Goal: Task Accomplishment & Management: Manage account settings

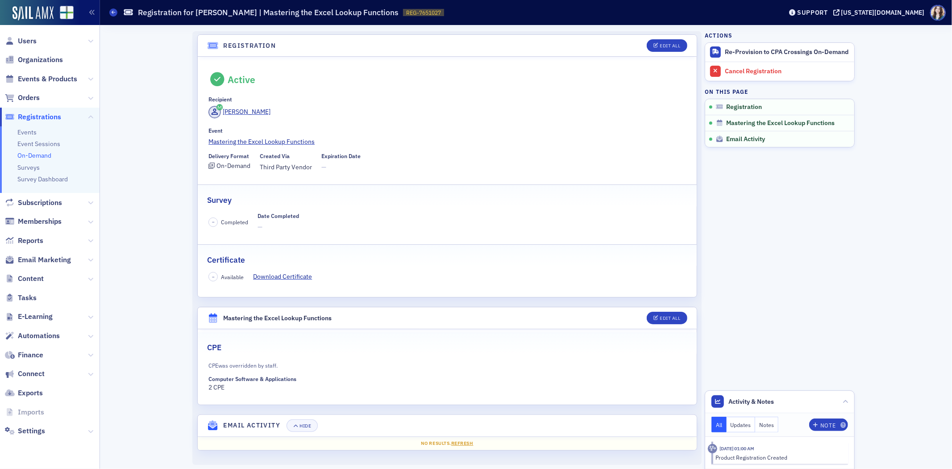
scroll to position [2, 0]
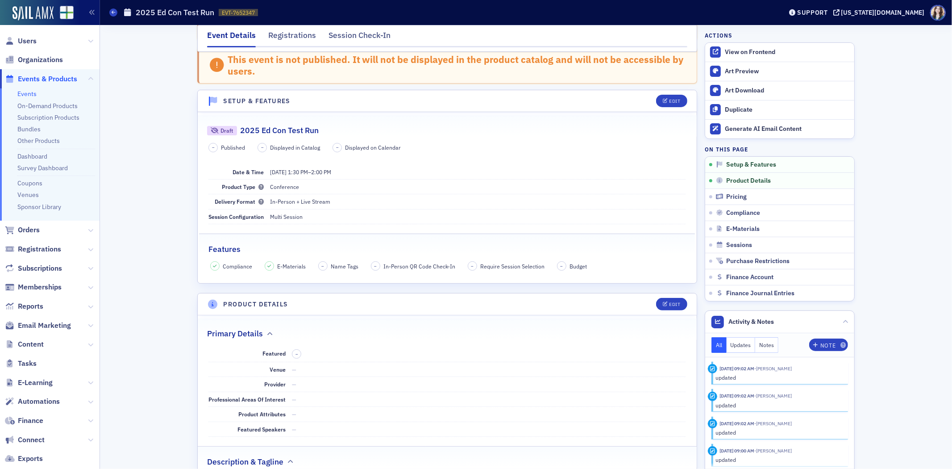
scroll to position [198, 0]
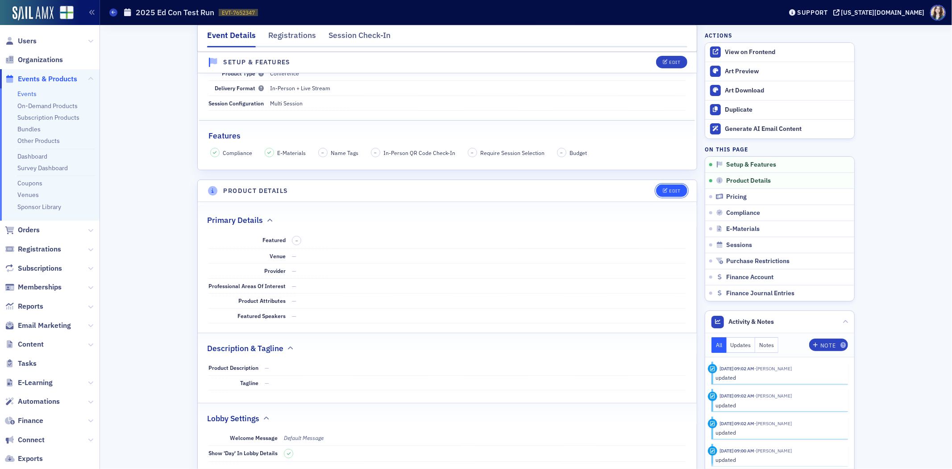
click at [670, 187] on button "Edit" at bounding box center [671, 190] width 31 height 12
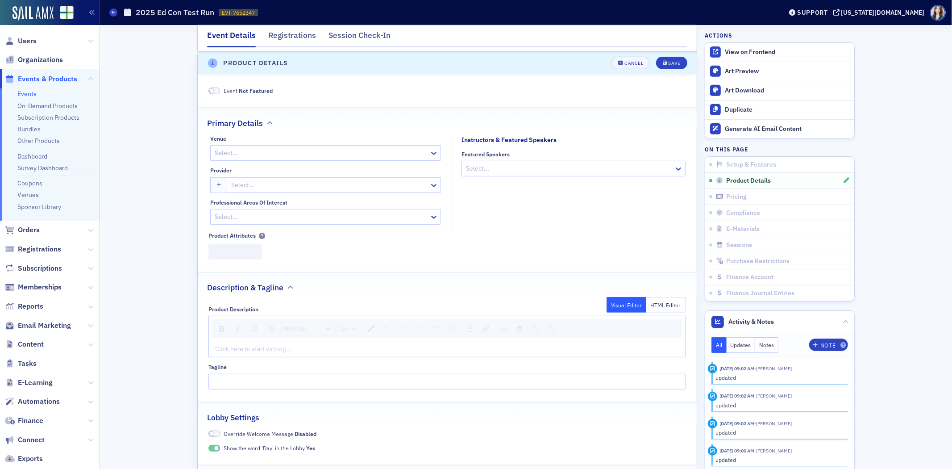
scroll to position [327, 0]
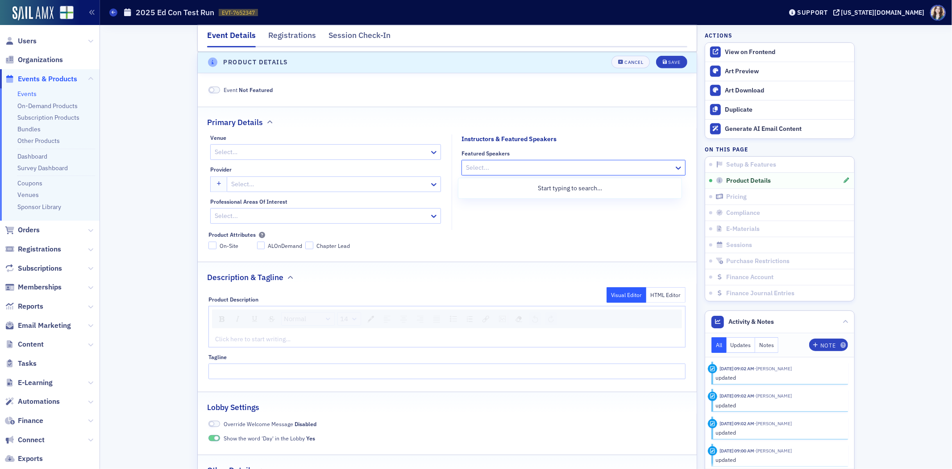
click at [480, 171] on div at bounding box center [569, 167] width 208 height 11
type input "Bryant Bernal"
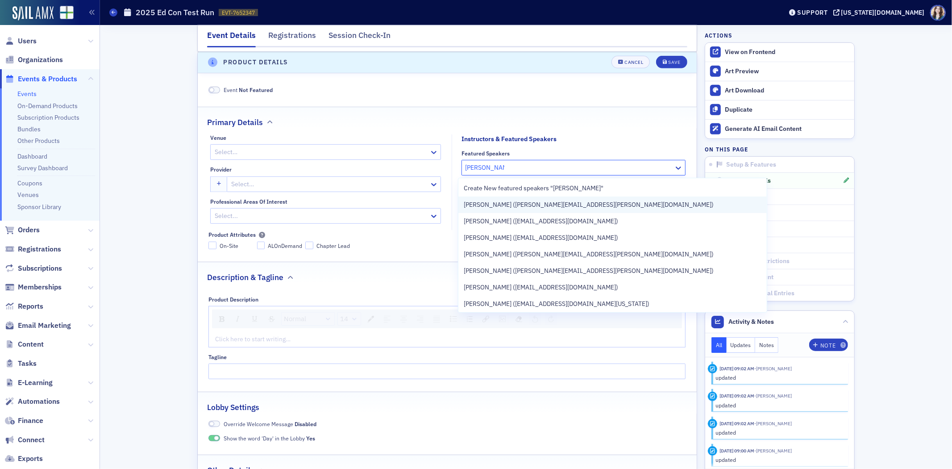
click at [499, 207] on span "Bryant Bernal (bryant.bernal@aaahq.org)" at bounding box center [589, 204] width 250 height 9
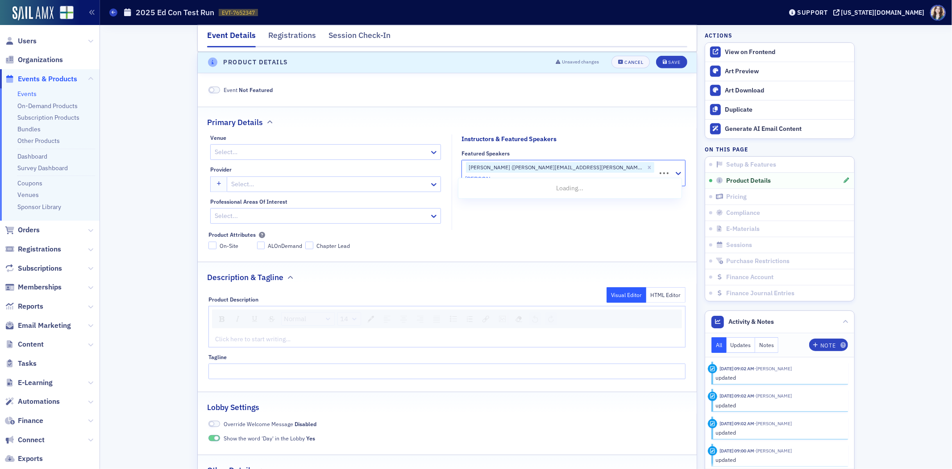
type input "Cathy Scott"
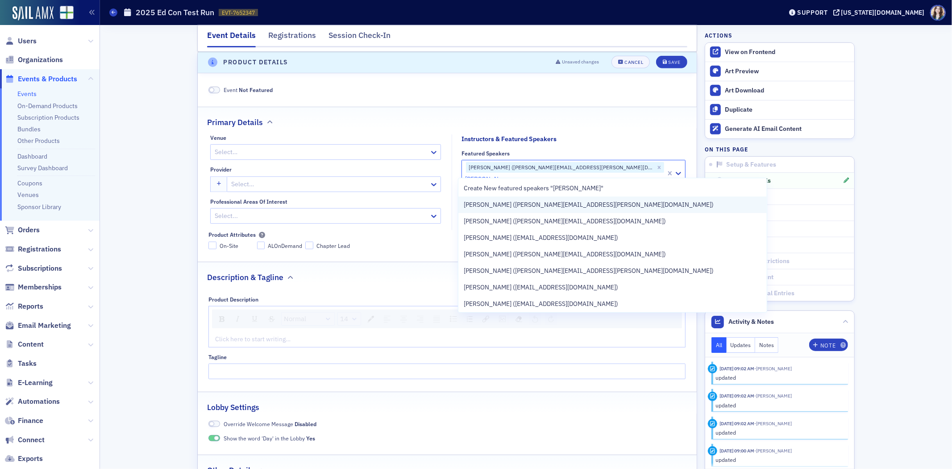
click at [577, 208] on div "Cathy Scott (cathy.scott@untdallas.edu)" at bounding box center [613, 204] width 298 height 9
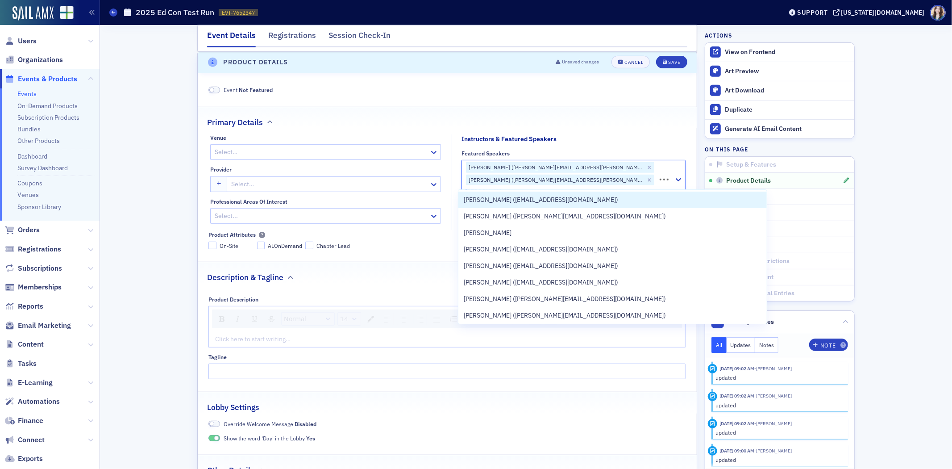
type input "Rebecca Short"
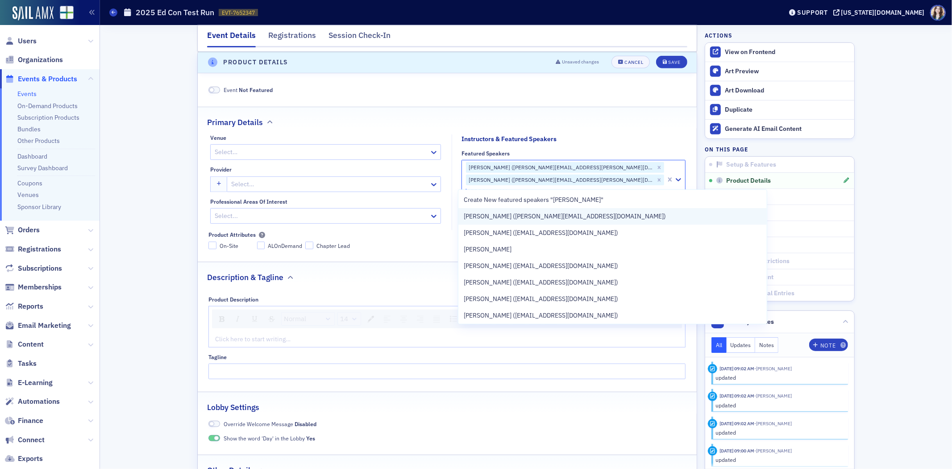
click at [573, 221] on div "Rebecca Shortridge (rebecca-shortridge@utc.edu)" at bounding box center [612, 216] width 308 height 17
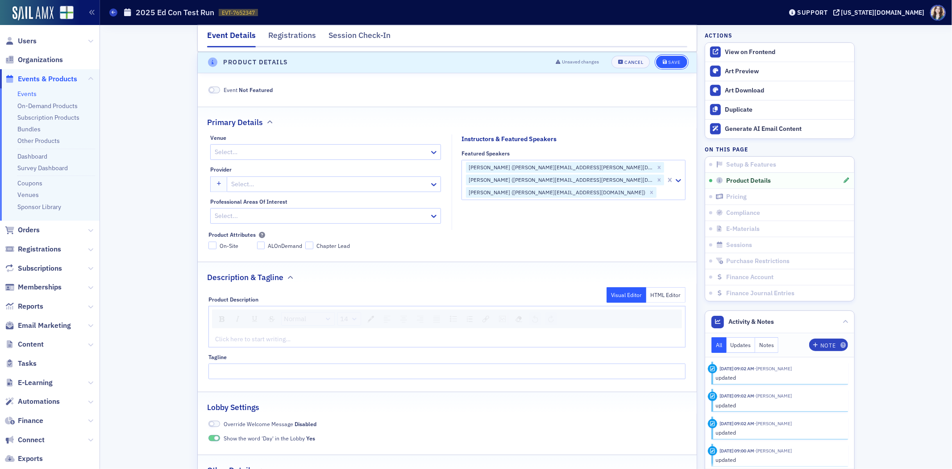
click at [674, 62] on div "Save" at bounding box center [675, 62] width 12 height 5
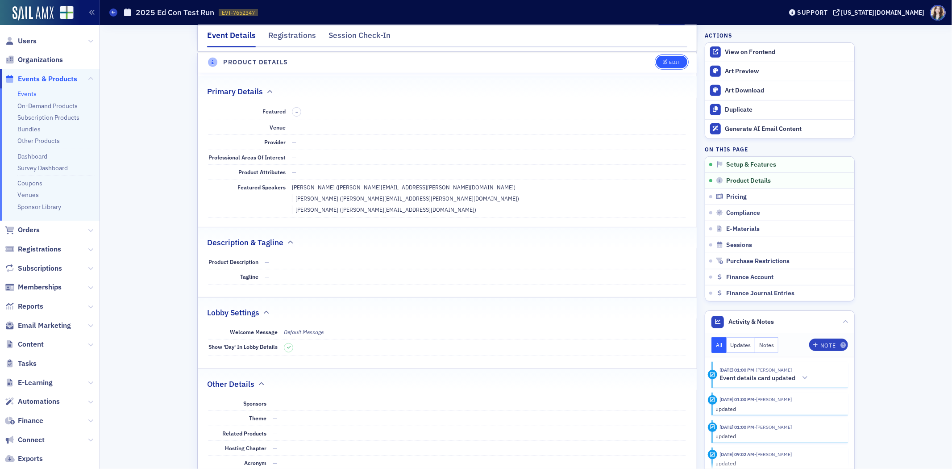
click at [665, 66] on button "Edit" at bounding box center [671, 62] width 31 height 12
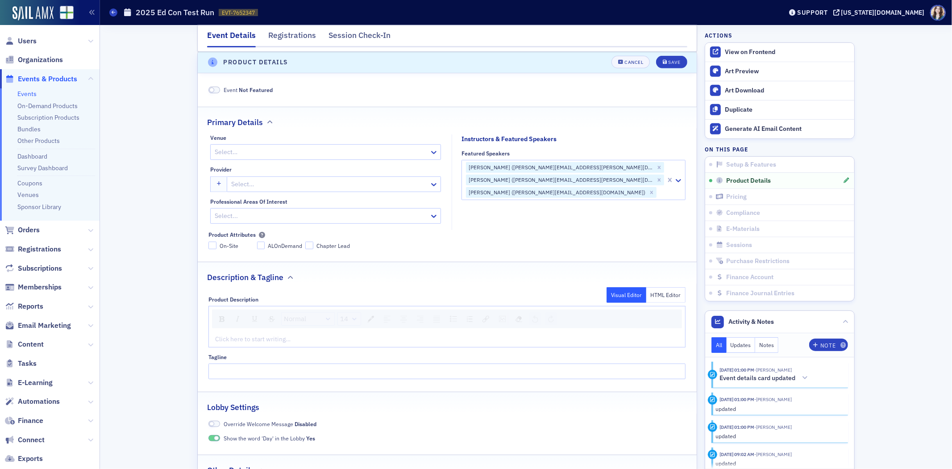
click at [621, 185] on div "Bryant Bernal (bryant.bernal@aaahq.org) Cathy Scott (cathy.scott@untdallas.edu)…" at bounding box center [564, 179] width 204 height 39
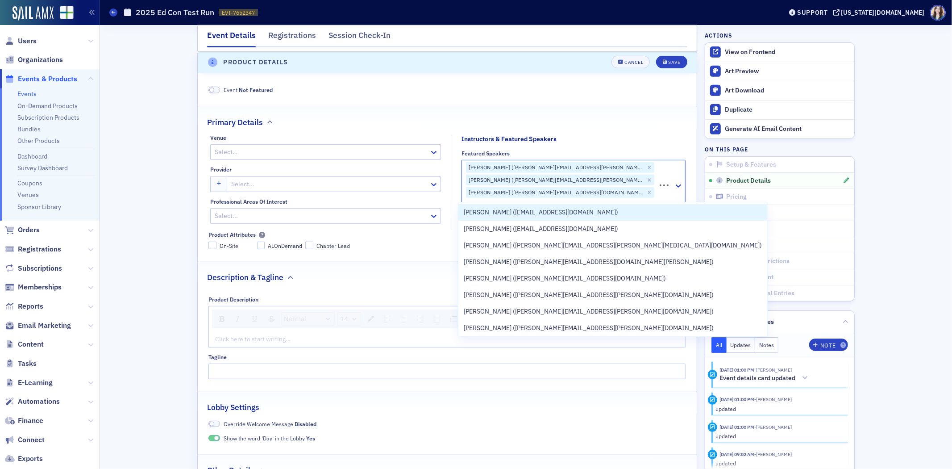
type input "J"
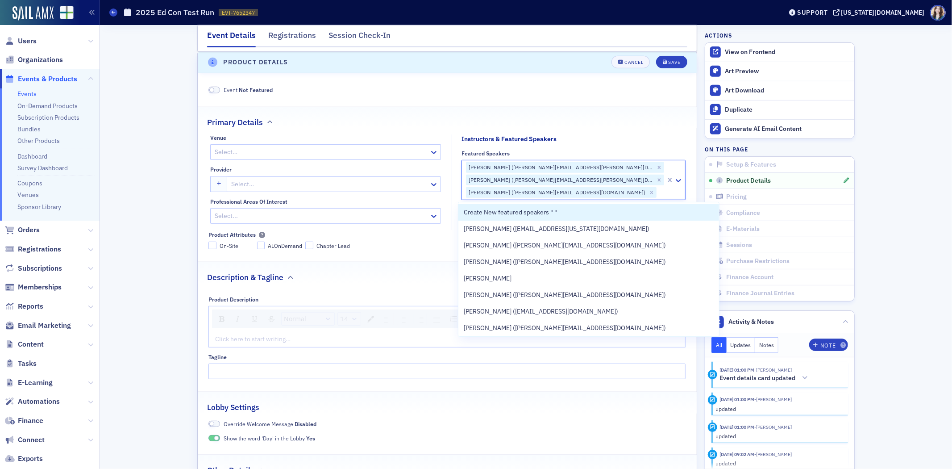
click at [613, 123] on div "Primary Details" at bounding box center [447, 117] width 480 height 21
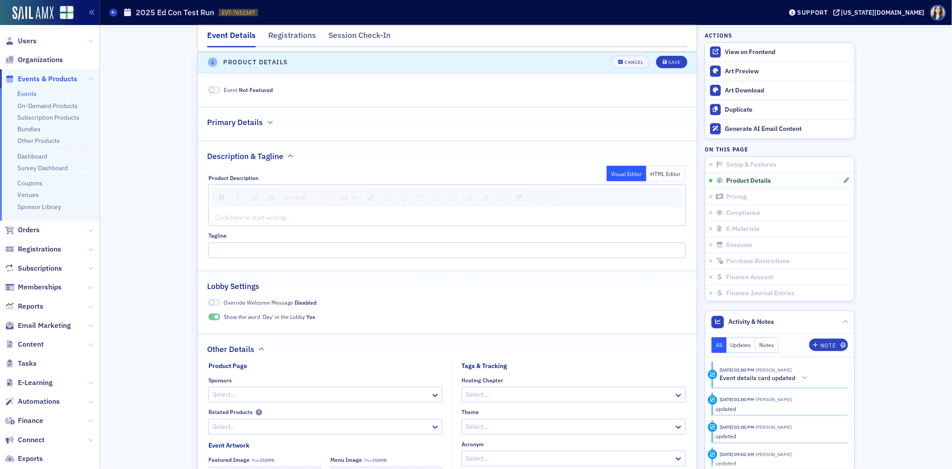
click at [613, 123] on div "Primary Details" at bounding box center [447, 117] width 480 height 21
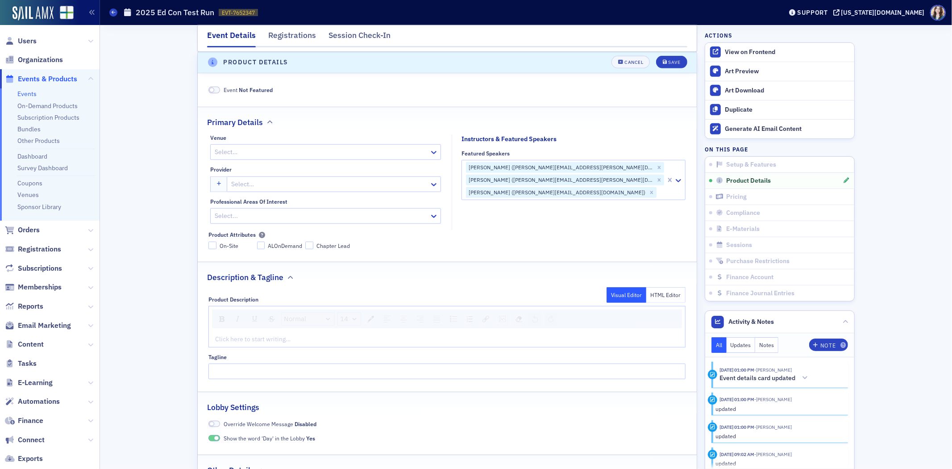
click at [613, 123] on div "Primary Details" at bounding box center [447, 117] width 480 height 21
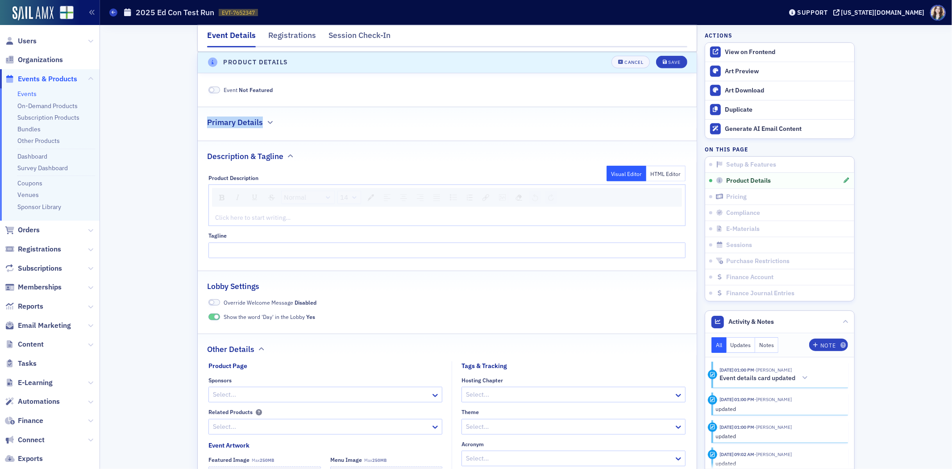
click at [613, 125] on div "Primary Details" at bounding box center [447, 117] width 480 height 21
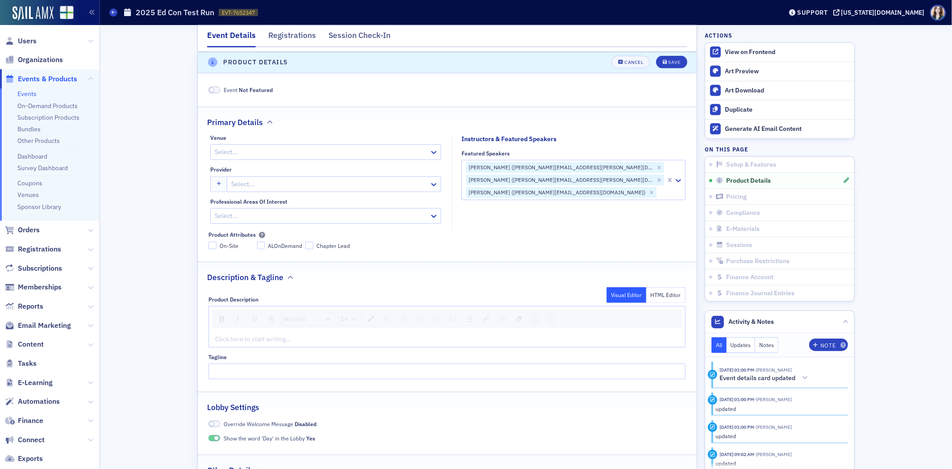
click at [599, 72] on header "Product Details Cancel Save" at bounding box center [447, 63] width 499 height 22
click at [675, 57] on button "Save" at bounding box center [671, 62] width 31 height 12
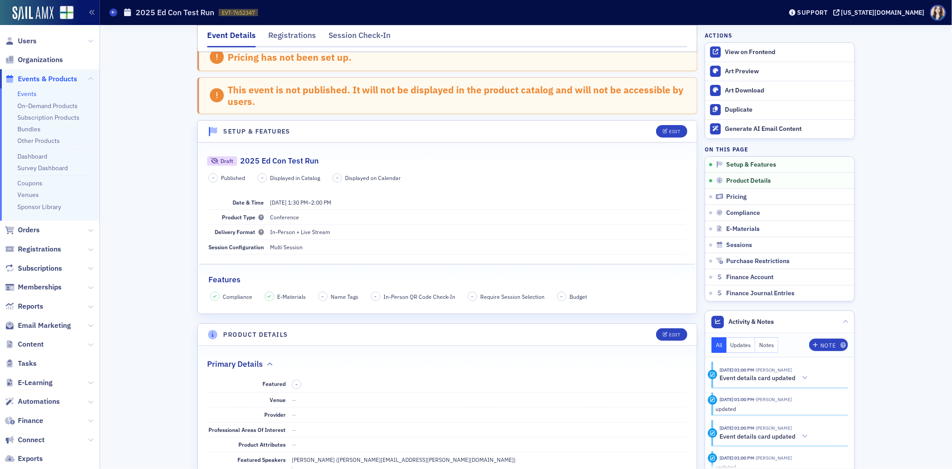
scroll to position [0, 0]
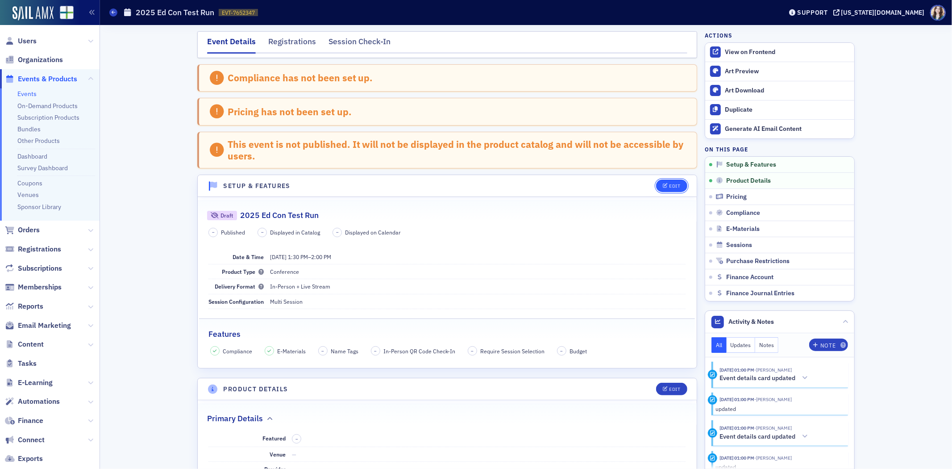
click at [670, 186] on div "Edit" at bounding box center [675, 185] width 11 height 5
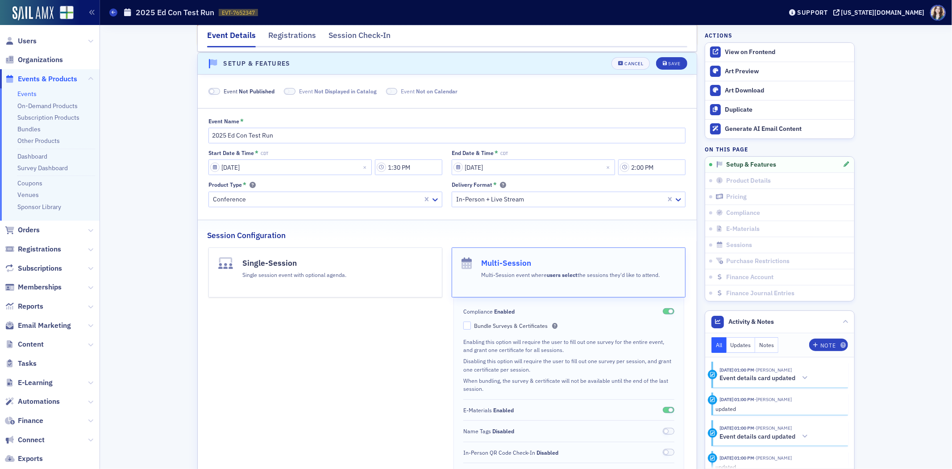
scroll to position [123, 0]
click at [215, 92] on span at bounding box center [214, 90] width 12 height 7
click at [280, 87] on label "Event Displayed in Catalog" at bounding box center [314, 91] width 82 height 8
click at [365, 92] on span at bounding box center [371, 90] width 12 height 7
click at [279, 88] on span at bounding box center [279, 90] width 12 height 7
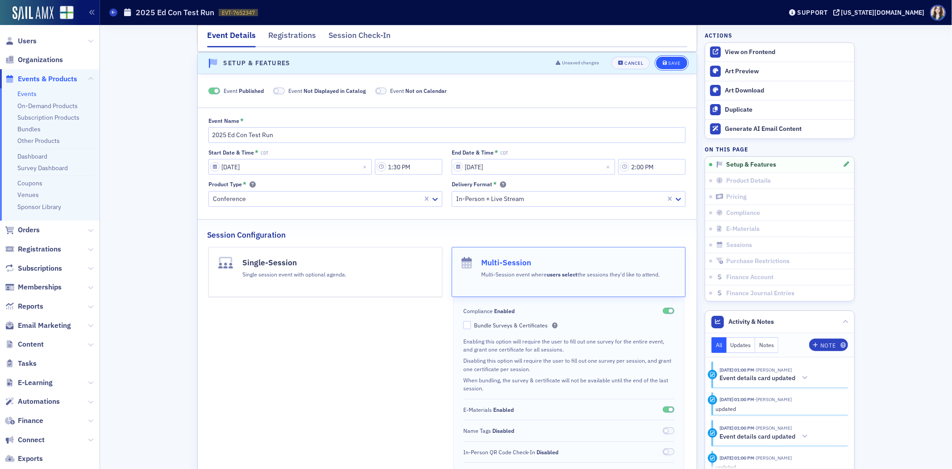
click at [658, 63] on button "Save" at bounding box center [671, 63] width 31 height 12
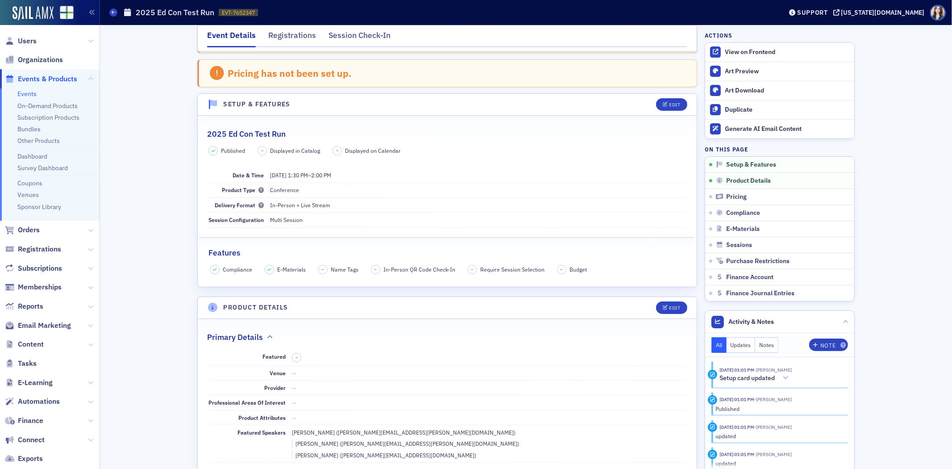
scroll to position [0, 0]
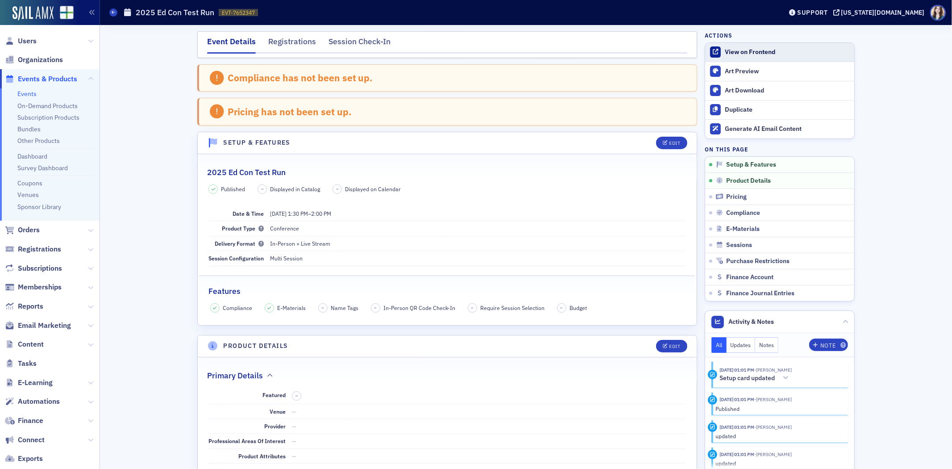
click at [730, 51] on div "View on Frontend" at bounding box center [787, 52] width 125 height 8
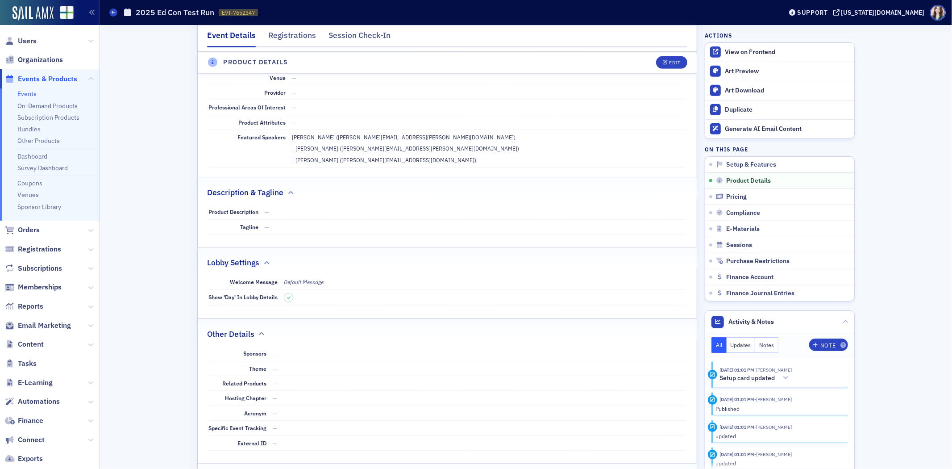
scroll to position [185, 0]
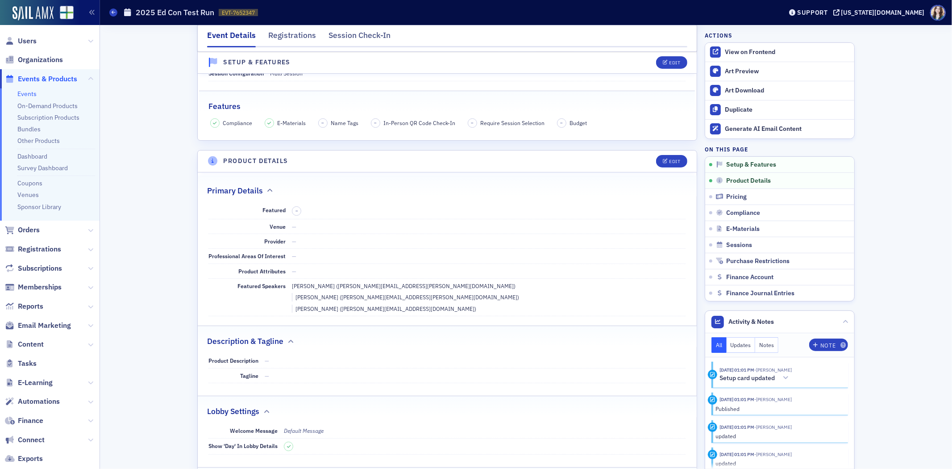
click at [19, 90] on link "Events" at bounding box center [26, 94] width 19 height 8
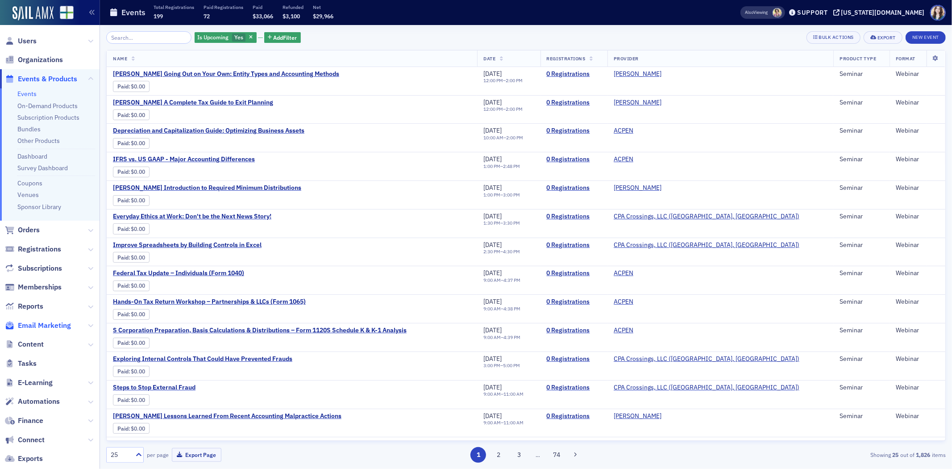
click at [25, 326] on span "Email Marketing" at bounding box center [44, 326] width 53 height 10
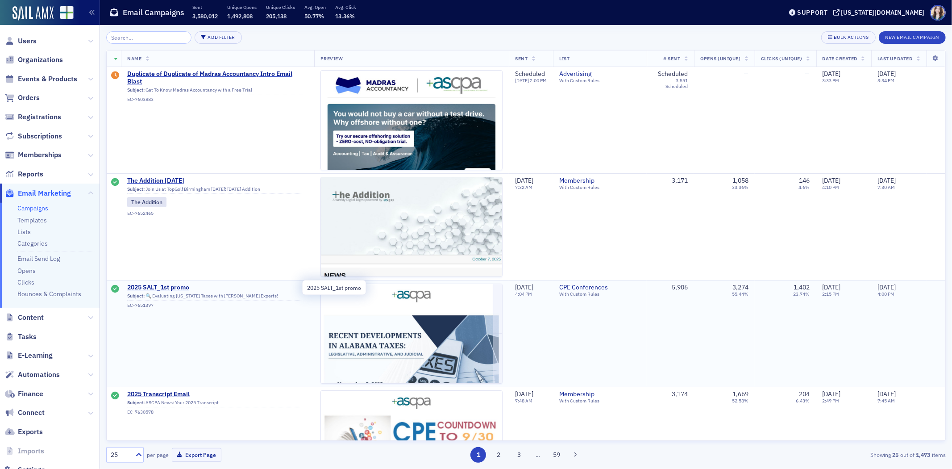
click at [162, 287] on span "2025 SALT_1st promo" at bounding box center [214, 287] width 175 height 8
click at [145, 36] on input "search" at bounding box center [148, 37] width 85 height 12
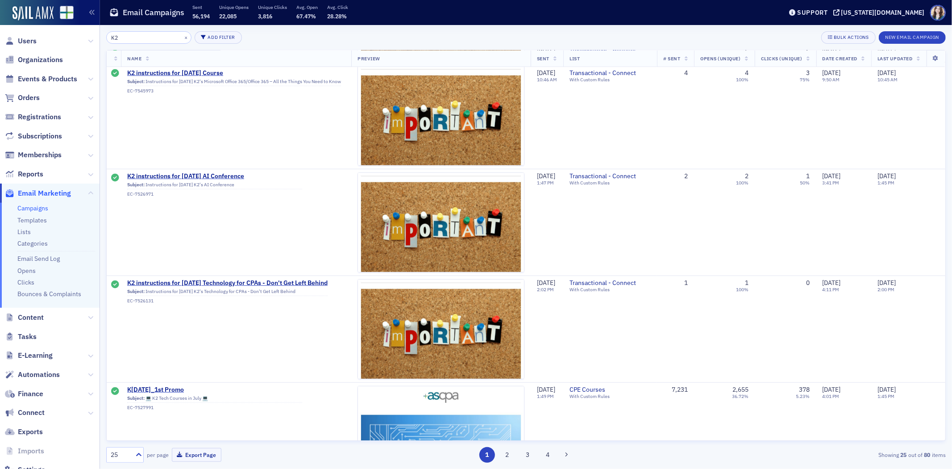
scroll to position [843, 0]
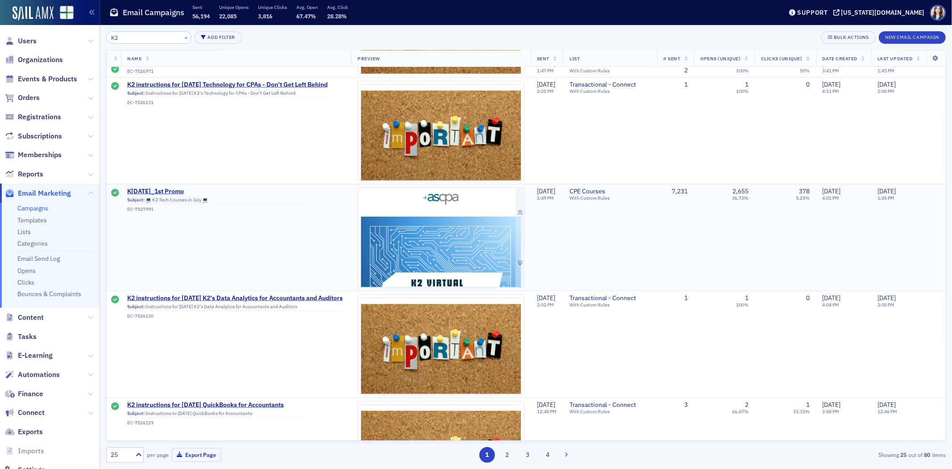
type input "K2"
click at [444, 246] on img at bounding box center [441, 371] width 166 height 366
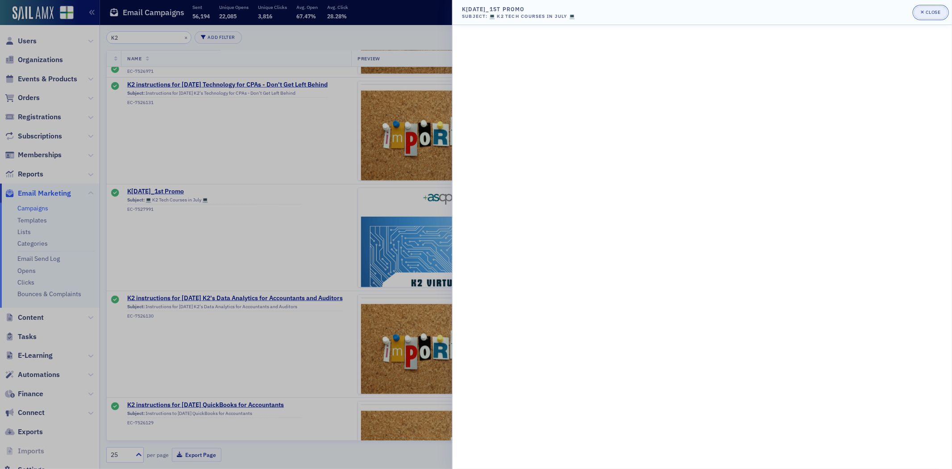
click at [932, 6] on button "Close" at bounding box center [930, 12] width 33 height 12
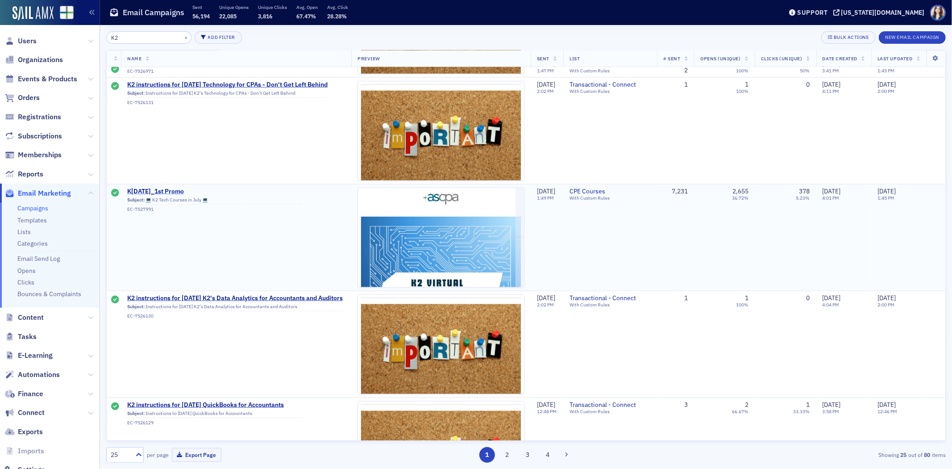
click at [158, 187] on span "K2 July 2025_1st Promo" at bounding box center [214, 191] width 175 height 8
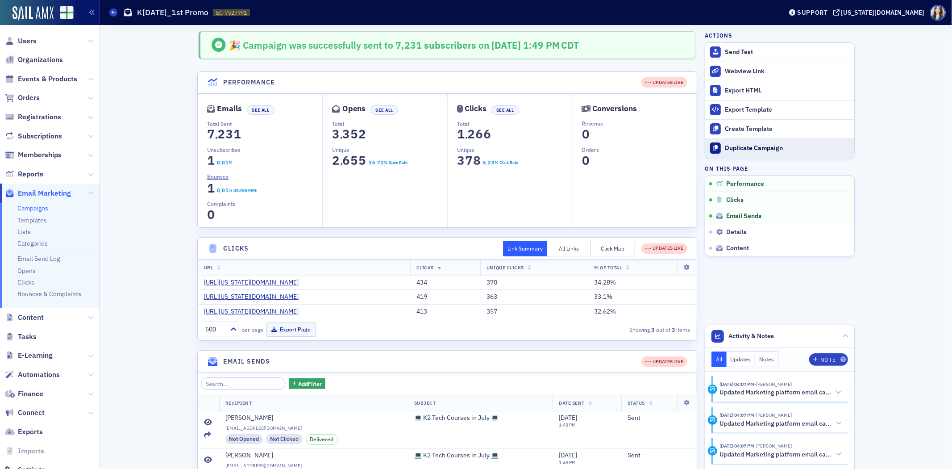
click at [789, 152] on button "Duplicate Campaign" at bounding box center [779, 147] width 149 height 19
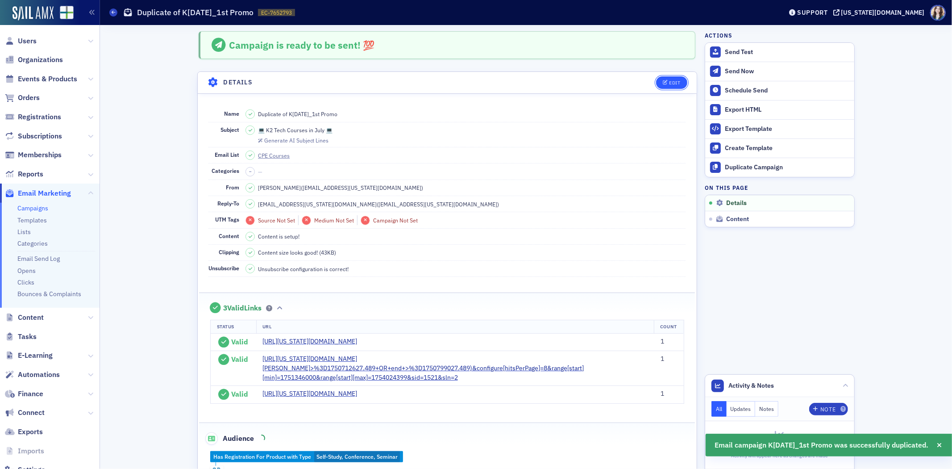
click at [671, 82] on div "Edit" at bounding box center [675, 82] width 11 height 5
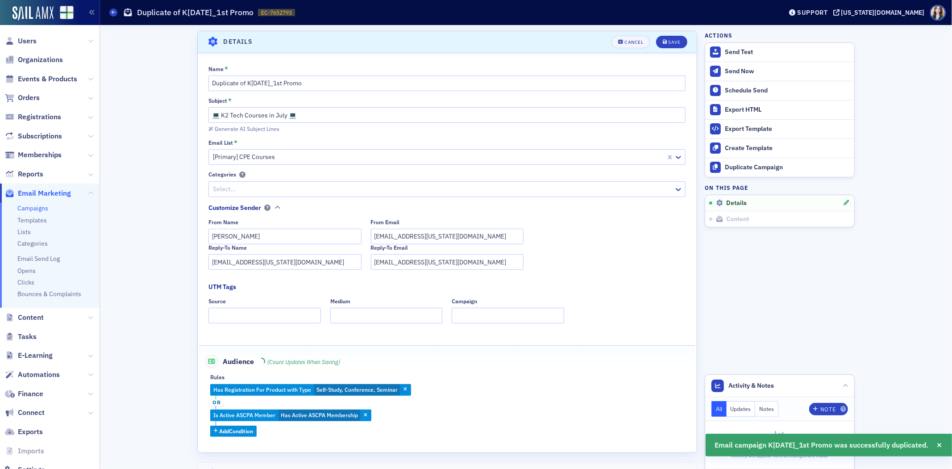
scroll to position [42, 0]
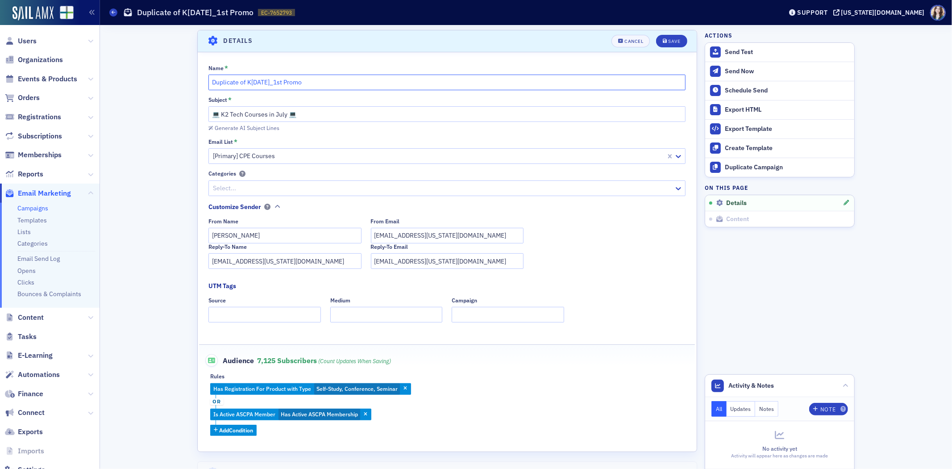
drag, startPoint x: 244, startPoint y: 82, endPoint x: 173, endPoint y: 91, distance: 71.0
drag, startPoint x: 231, startPoint y: 82, endPoint x: 218, endPoint y: 84, distance: 13.1
click at [218, 84] on input "K2 July 2025_1st Promo" at bounding box center [446, 83] width 477 height 16
type input "K2 Nov 2025_1st Promo"
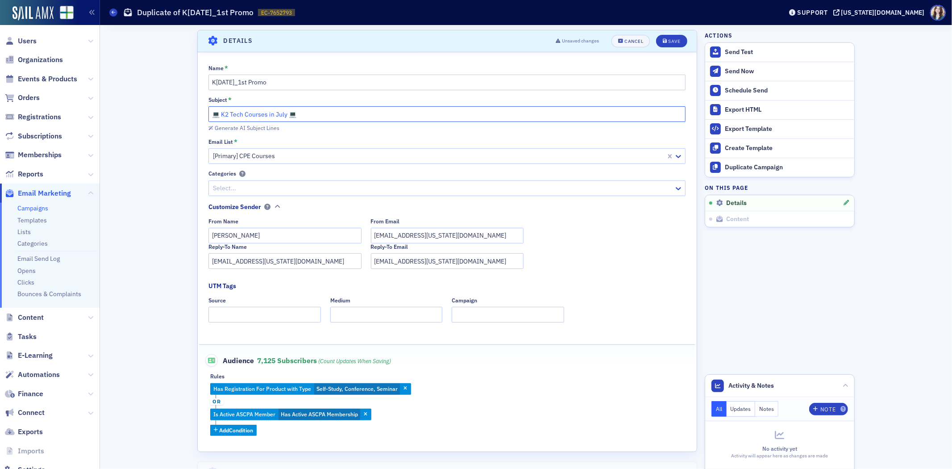
drag, startPoint x: 300, startPoint y: 117, endPoint x: 170, endPoint y: 126, distance: 129.8
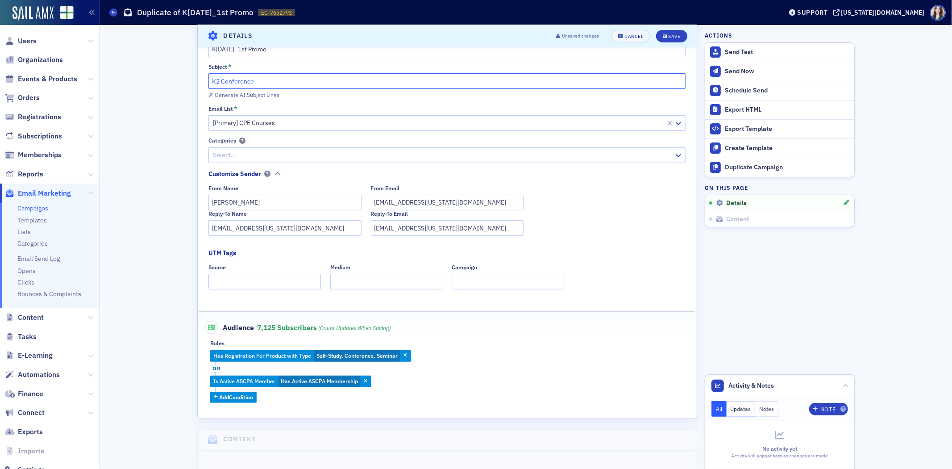
scroll to position [91, 0]
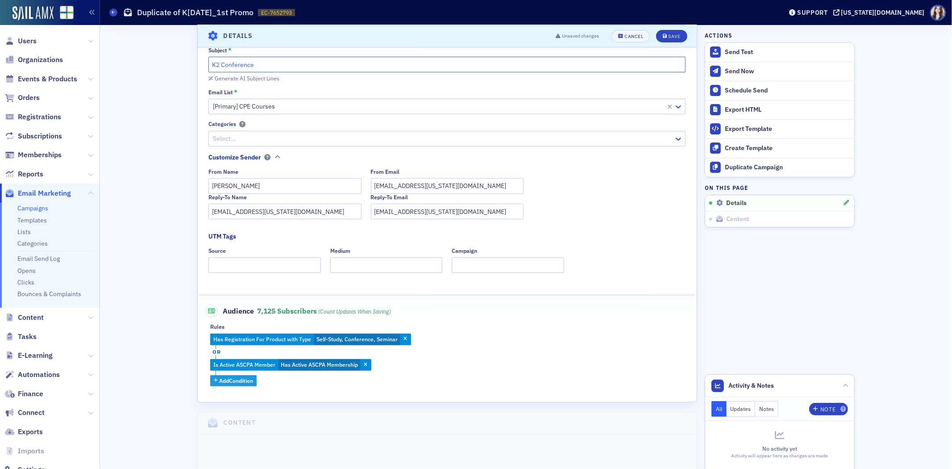
type input "K2 Conference"
click at [242, 384] on span "Add Condition" at bounding box center [236, 380] width 34 height 8
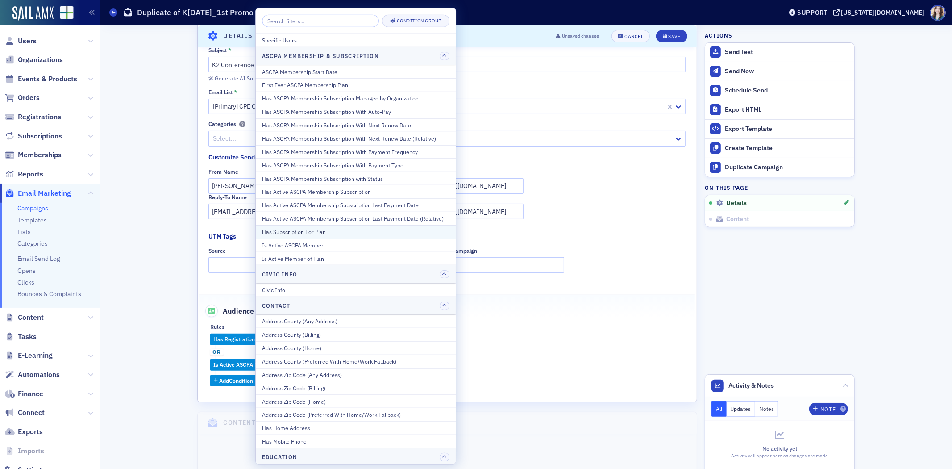
click at [321, 233] on div "Has Subscription For Plan" at bounding box center [355, 232] width 187 height 8
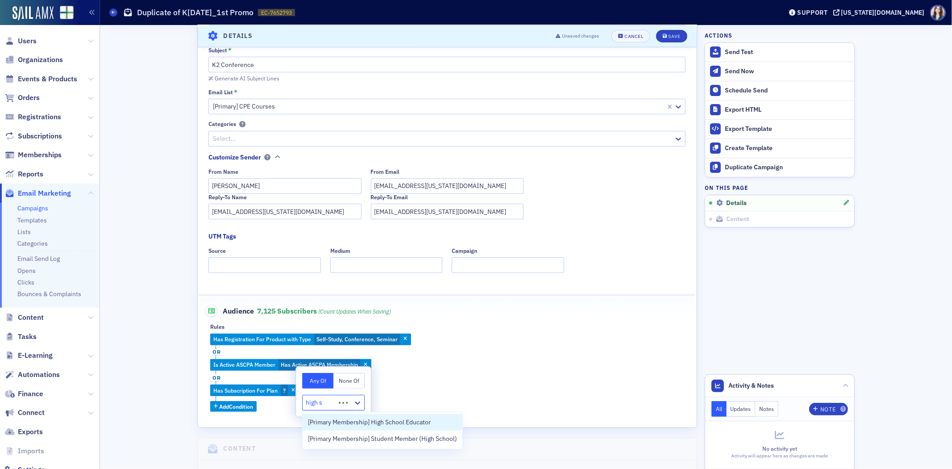
type input "high sc"
click at [350, 441] on span "[Primary Membership] Student Member (High School)" at bounding box center [382, 438] width 149 height 9
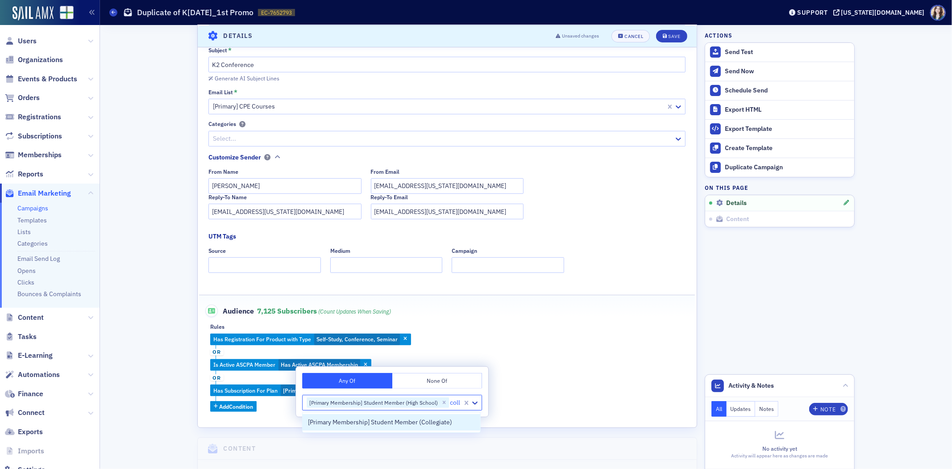
type input "colle"
click at [399, 421] on span "[Primary Membership] Student Member (Collegiate)" at bounding box center [380, 421] width 144 height 9
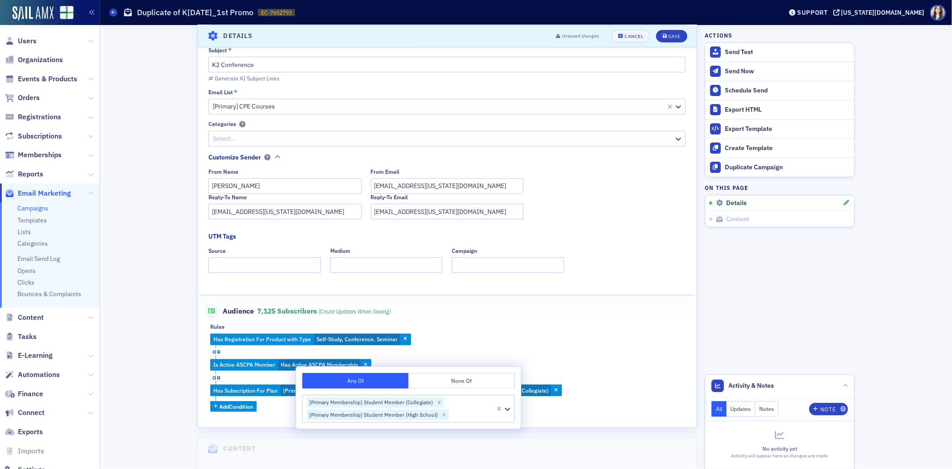
click at [494, 346] on div "Has Registration For Product with Type Self-Study, Conference, Seminar or Is Ac…" at bounding box center [447, 372] width 474 height 78
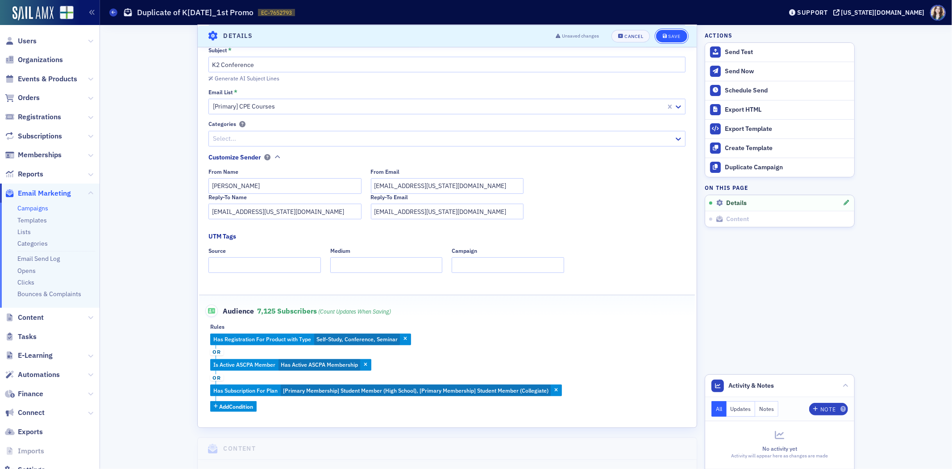
click at [676, 37] on div "Save" at bounding box center [675, 35] width 12 height 5
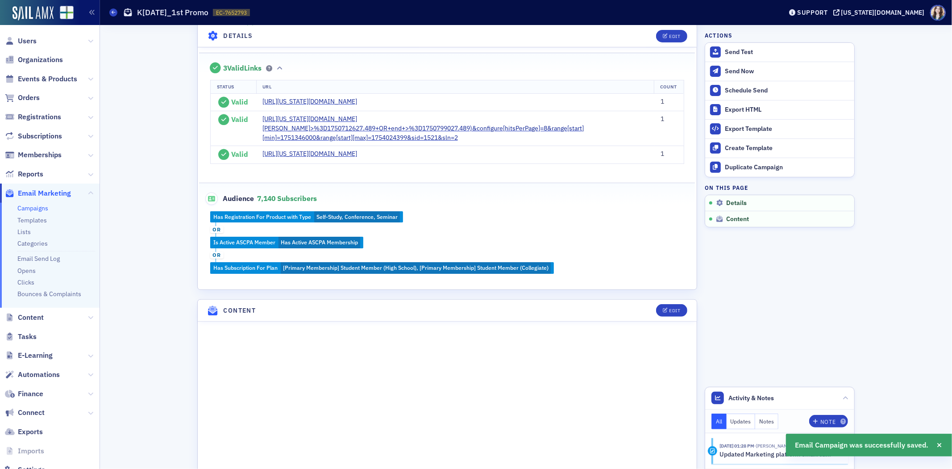
scroll to position [190, 0]
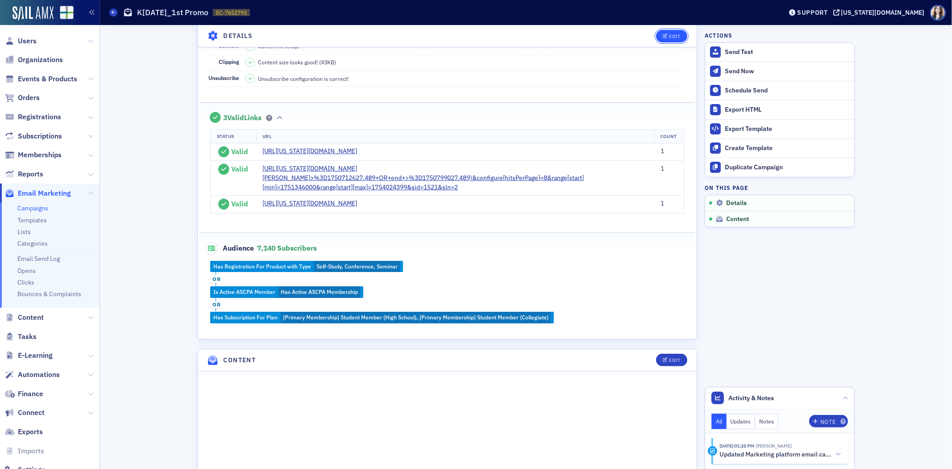
click at [673, 37] on div "Edit" at bounding box center [675, 35] width 11 height 5
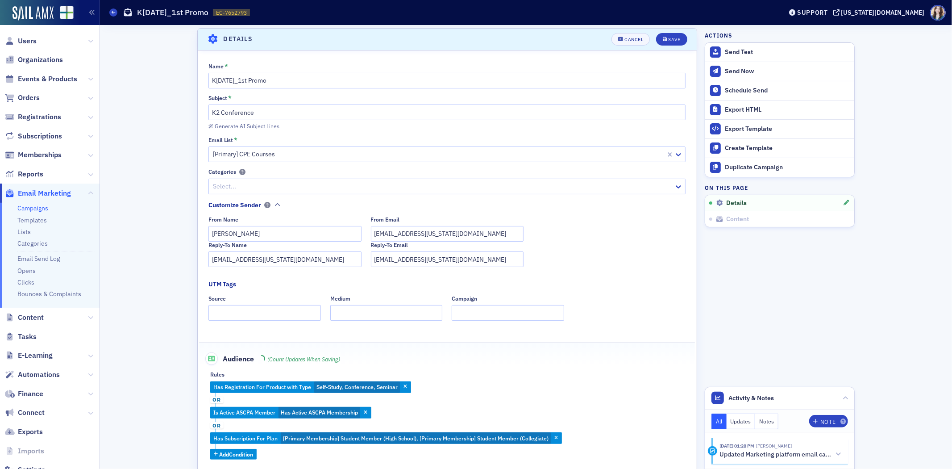
scroll to position [42, 0]
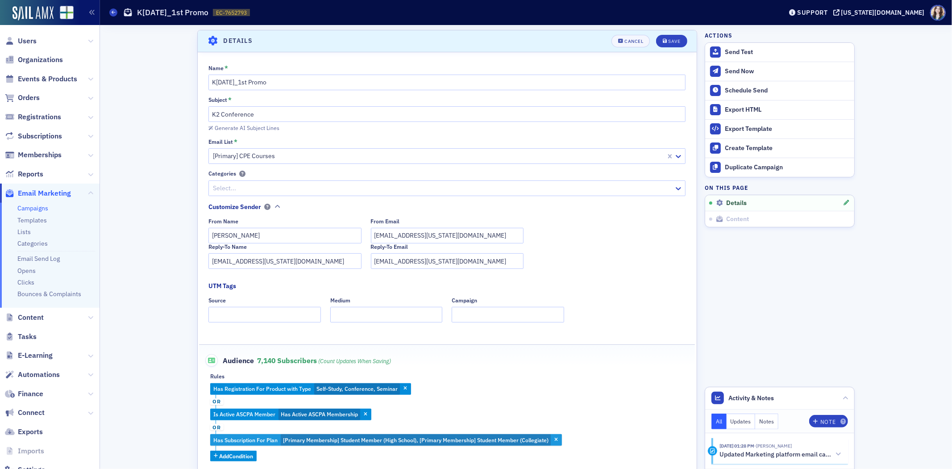
click at [297, 436] on span "[Primary Membership] Student Member (High School), [Primary Membership] Student…" at bounding box center [416, 440] width 271 height 12
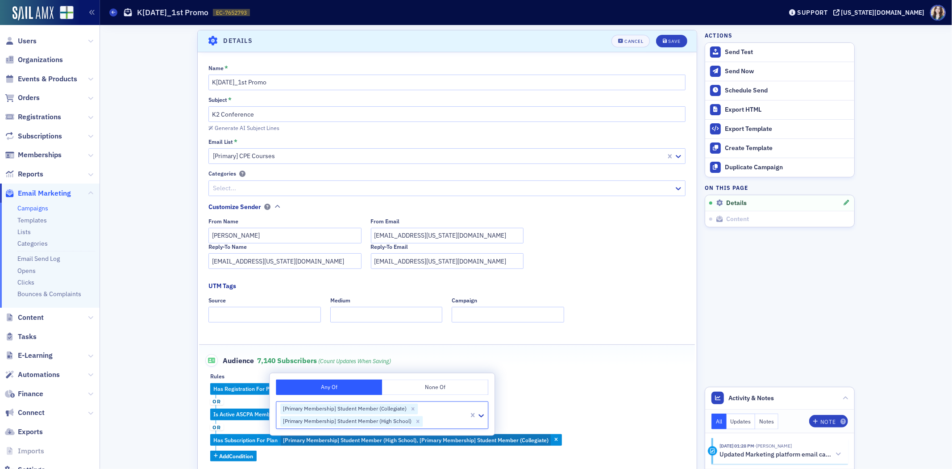
click at [426, 384] on button "None Of" at bounding box center [435, 387] width 106 height 16
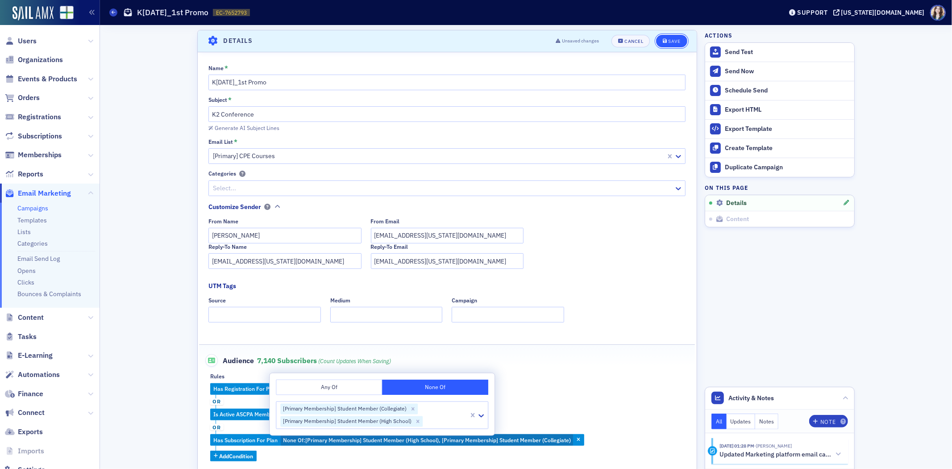
click at [670, 39] on div "Save" at bounding box center [675, 41] width 12 height 5
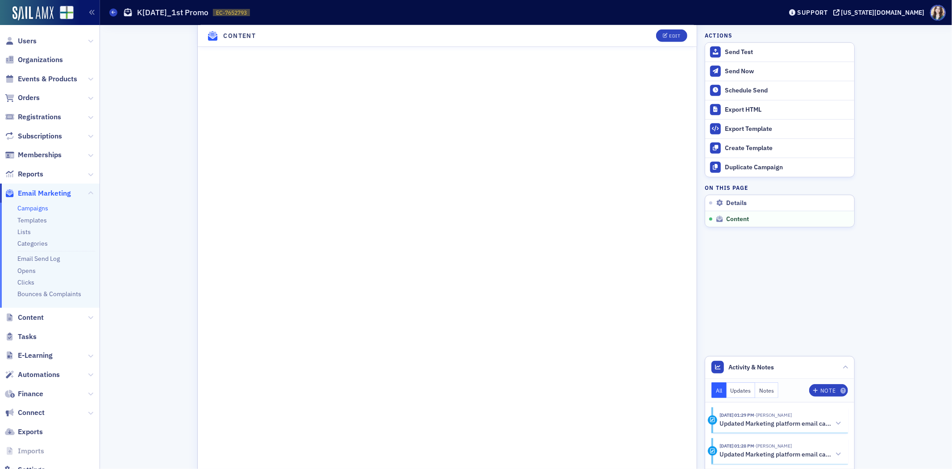
scroll to position [604, 0]
click at [671, 34] on div "Edit" at bounding box center [675, 35] width 11 height 5
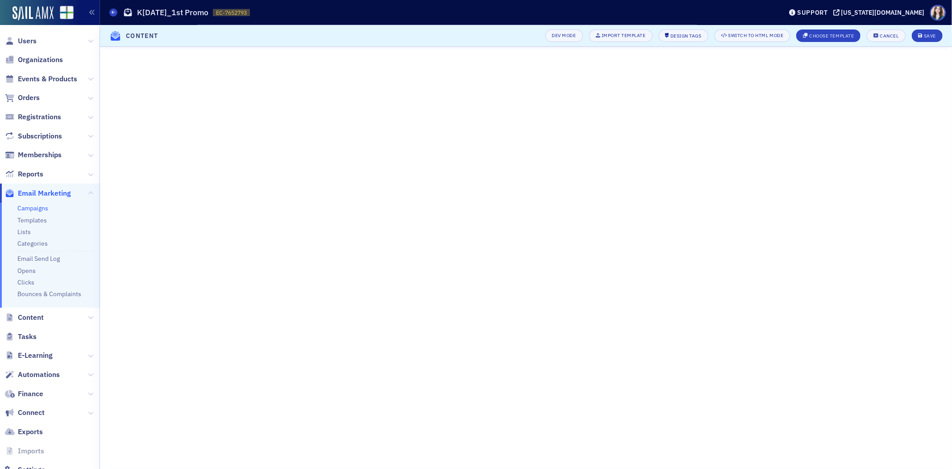
scroll to position [85, 0]
click at [931, 34] on div "Save" at bounding box center [930, 35] width 12 height 5
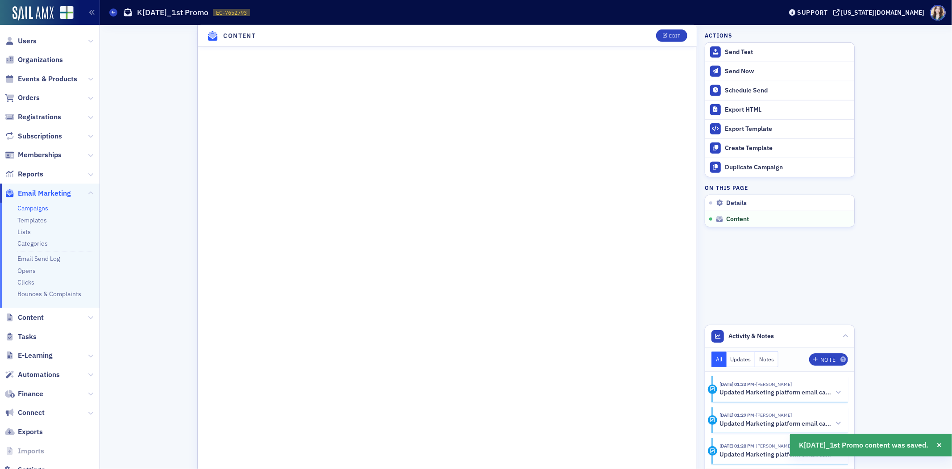
scroll to position [518, 0]
click at [911, 12] on div "[US_STATE][DOMAIN_NAME]" at bounding box center [882, 12] width 83 height 8
click at [669, 37] on button "Edit" at bounding box center [671, 35] width 31 height 12
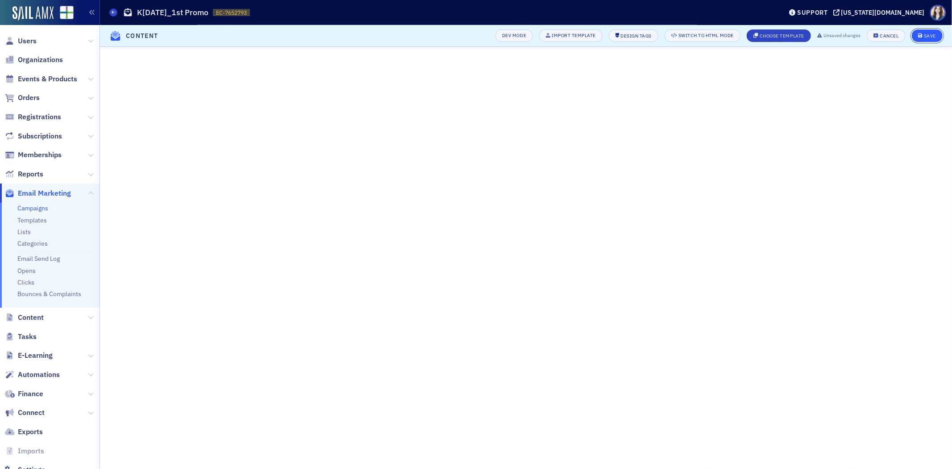
click at [937, 33] on button "Save" at bounding box center [927, 35] width 31 height 12
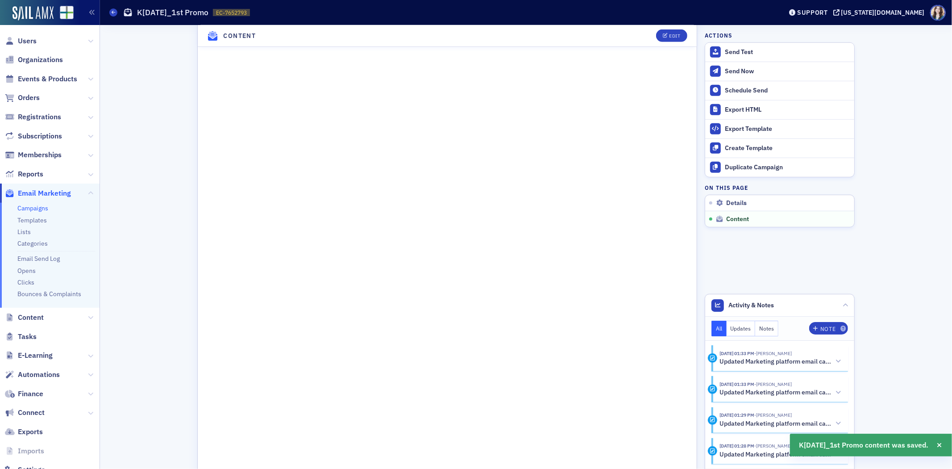
scroll to position [518, 0]
click at [644, 36] on header "Content Edit" at bounding box center [447, 36] width 499 height 22
click at [705, 254] on aside "Actions Send Test Send Now Schedule Send Export HTML Export Template Create Tem…" at bounding box center [780, 46] width 150 height 1078
click at [198, 32] on header "Content Edit" at bounding box center [447, 36] width 499 height 22
click at [685, 40] on header "Content Edit" at bounding box center [447, 36] width 499 height 22
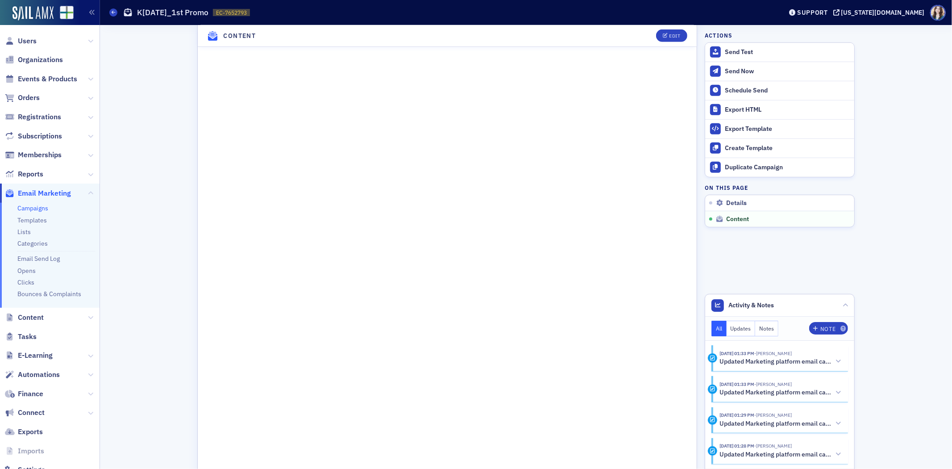
scroll to position [516, 0]
click at [645, 38] on header "Content Edit" at bounding box center [447, 36] width 499 height 22
click at [645, 37] on header "Content Edit" at bounding box center [447, 36] width 499 height 22
click at [696, 175] on div "Campaign is ready to be sent! 💯 Details Edit Name K2 Nov 2025_1st Promo Subject…" at bounding box center [526, 48] width 840 height 1078
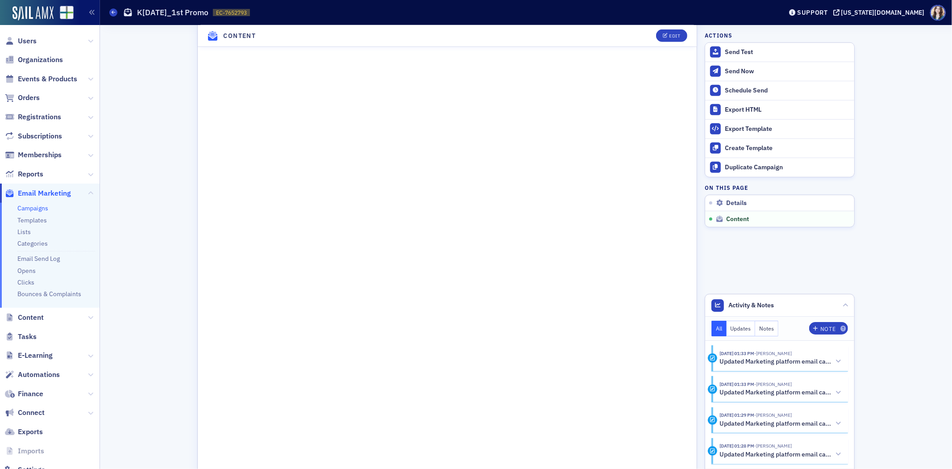
click at [696, 175] on div "Campaign is ready to be sent! 💯 Details Edit Name K2 Nov 2025_1st Promo Subject…" at bounding box center [526, 48] width 840 height 1078
click at [685, 36] on header "Content Edit" at bounding box center [447, 36] width 499 height 22
click at [198, 34] on header "Content Edit" at bounding box center [447, 36] width 499 height 22
click at [695, 33] on div "Campaign is ready to be sent! 💯 Details Edit Name K2 Nov 2025_1st Promo Subject…" at bounding box center [526, 48] width 840 height 1078
click at [695, 34] on div "Campaign is ready to be sent! 💯 Details Edit Name K2 Nov 2025_1st Promo Subject…" at bounding box center [526, 48] width 840 height 1078
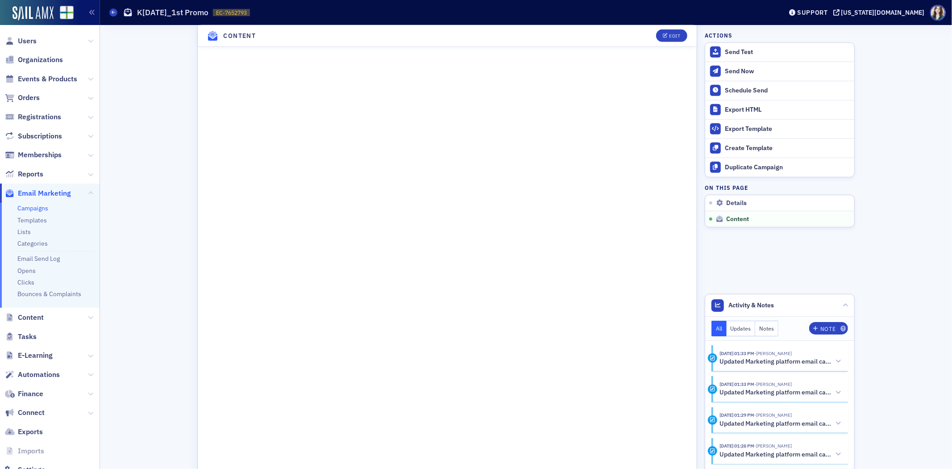
click at [685, 41] on header "Content Edit" at bounding box center [447, 36] width 499 height 22
click at [198, 33] on header "Content Edit" at bounding box center [447, 36] width 499 height 22
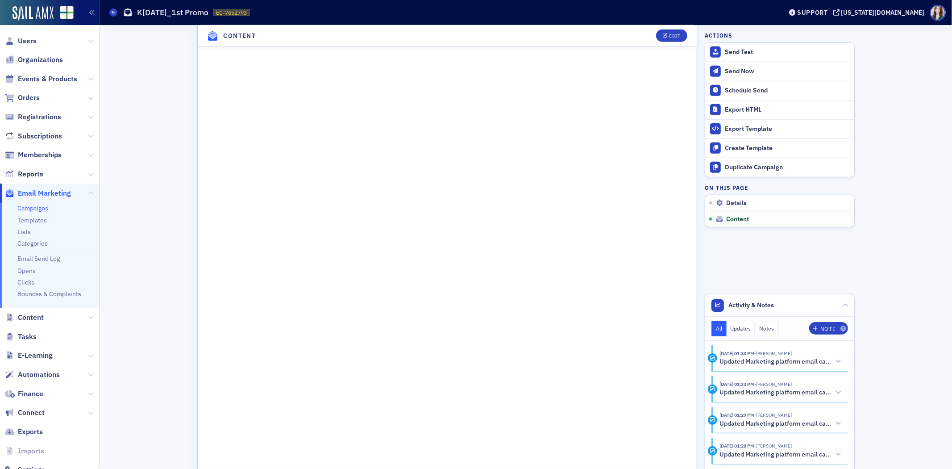
click at [198, 37] on header "Content Edit" at bounding box center [447, 36] width 499 height 22
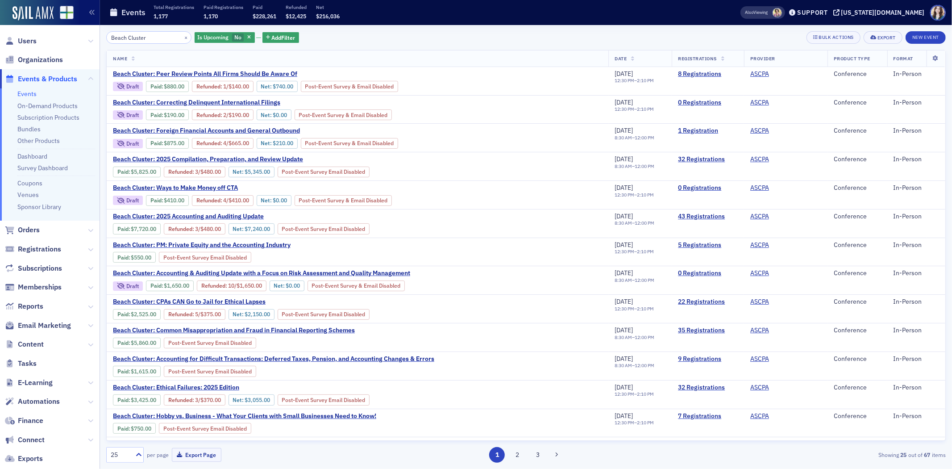
click at [355, 31] on div "Beach Cluster × Is Upcoming No Add Filter Bulk Actions Export New Event" at bounding box center [526, 37] width 840 height 12
click at [182, 37] on button "×" at bounding box center [186, 37] width 8 height 8
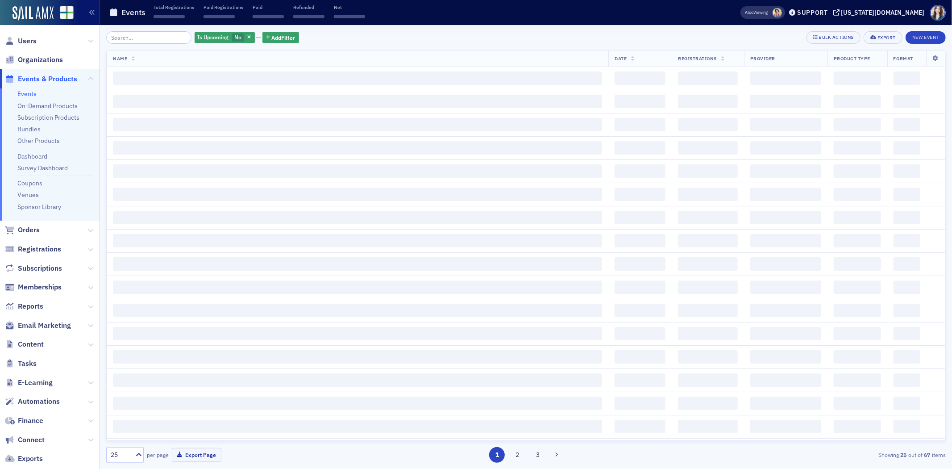
click at [388, 36] on div "Is Upcoming No Add Filter Bulk Actions Export New Event" at bounding box center [526, 37] width 840 height 12
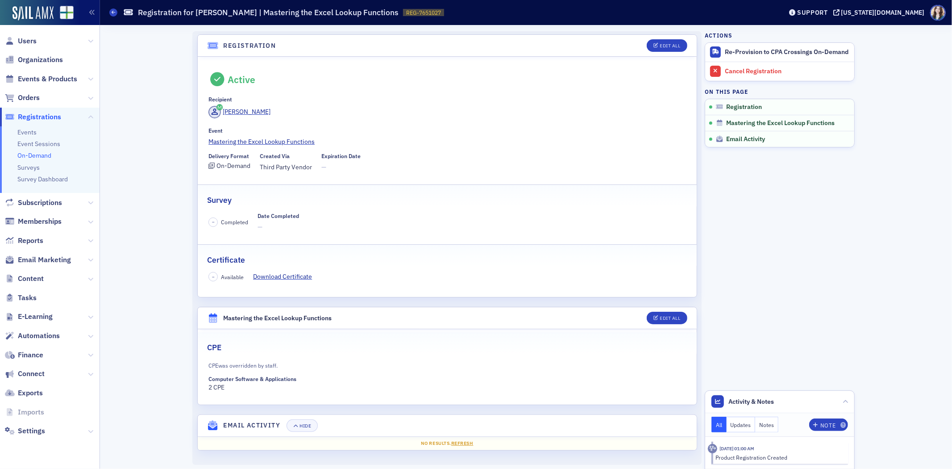
click at [685, 41] on header "Registration Edit All" at bounding box center [447, 46] width 499 height 22
click at [685, 313] on header "Mastering the Excel Lookup Functions Edit All" at bounding box center [447, 318] width 499 height 22
click at [634, 314] on header "Mastering the Excel Lookup Functions Edit All" at bounding box center [447, 318] width 499 height 22
click at [635, 313] on header "Mastering the Excel Lookup Functions Edit All" at bounding box center [447, 318] width 499 height 22
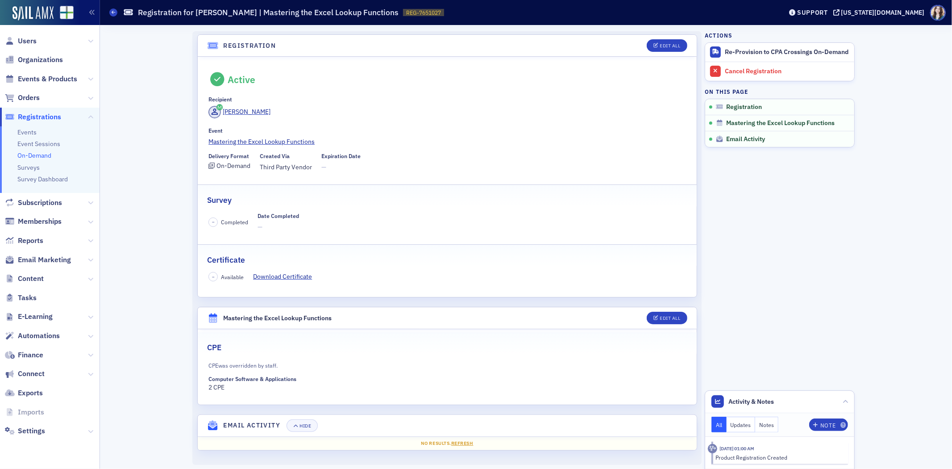
click at [631, 40] on header "Registration Edit All" at bounding box center [447, 46] width 499 height 22
drag, startPoint x: 196, startPoint y: 38, endPoint x: 237, endPoint y: 44, distance: 40.6
click at [237, 44] on header "Registration Edit All" at bounding box center [447, 46] width 499 height 22
click at [309, 60] on fieldset "Active Recipient Aubrey Baugh Event Mastering the Excel Lookup Functions Delive…" at bounding box center [447, 119] width 499 height 118
drag, startPoint x: 219, startPoint y: 46, endPoint x: 277, endPoint y: 48, distance: 57.6
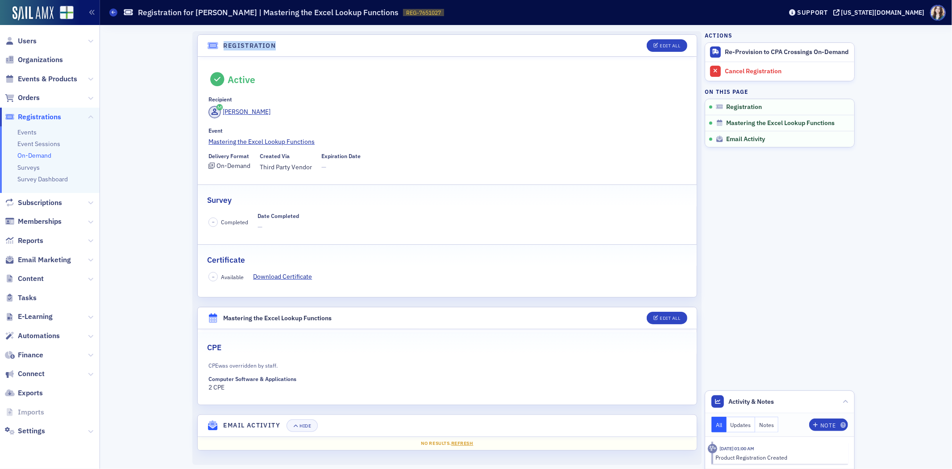
click at [277, 48] on header "Registration Edit All" at bounding box center [447, 46] width 499 height 22
click at [273, 43] on header "Registration Edit All" at bounding box center [447, 46] width 499 height 22
drag, startPoint x: 221, startPoint y: 45, endPoint x: 273, endPoint y: 45, distance: 52.2
click at [273, 45] on header "Registration Edit All" at bounding box center [447, 46] width 499 height 22
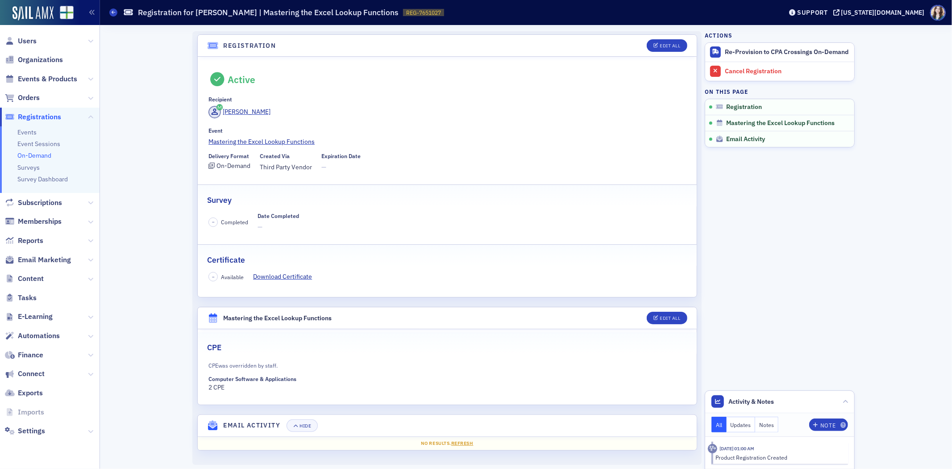
click at [197, 51] on section "Registration Edit All Active Recipient Aubrey Baugh Event Mastering the Excel L…" at bounding box center [447, 165] width 500 height 263
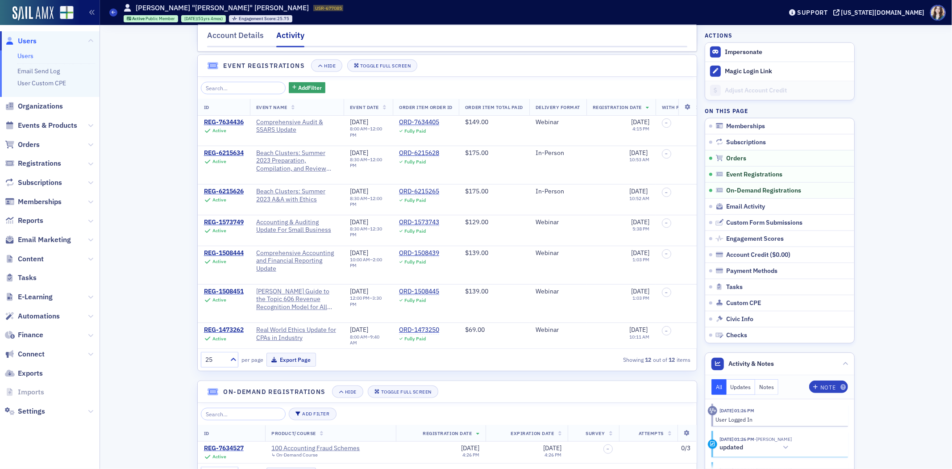
scroll to position [608, 0]
click at [682, 64] on header "Event Registrations Hide Toggle Full Screen" at bounding box center [447, 64] width 499 height 22
click at [682, 66] on header "Event Registrations Hide Toggle Full Screen" at bounding box center [447, 64] width 499 height 22
